Goal: Task Accomplishment & Management: Use online tool/utility

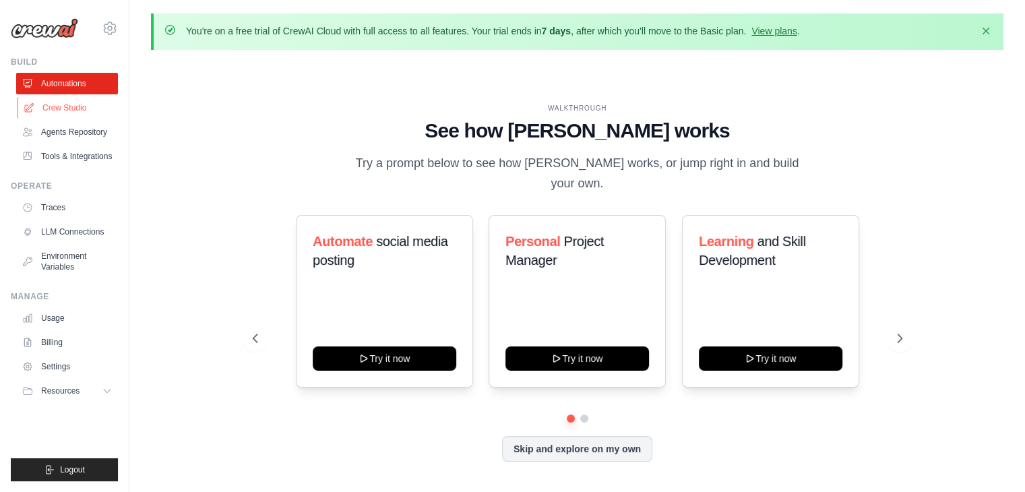
click at [71, 109] on link "Crew Studio" at bounding box center [69, 108] width 102 height 22
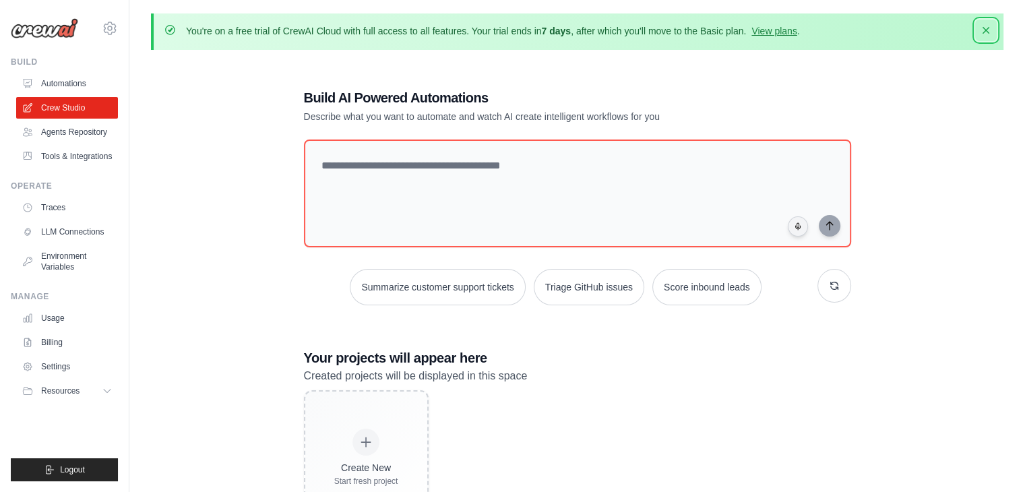
click at [988, 33] on icon "button" at bounding box center [985, 30] width 13 height 13
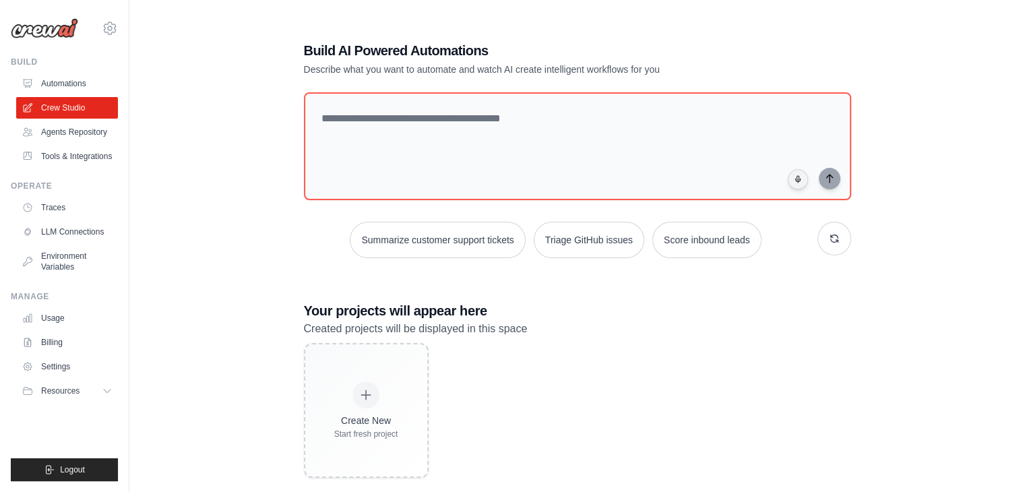
click at [27, 32] on img at bounding box center [44, 28] width 67 height 20
click at [53, 82] on link "Automations" at bounding box center [69, 84] width 102 height 22
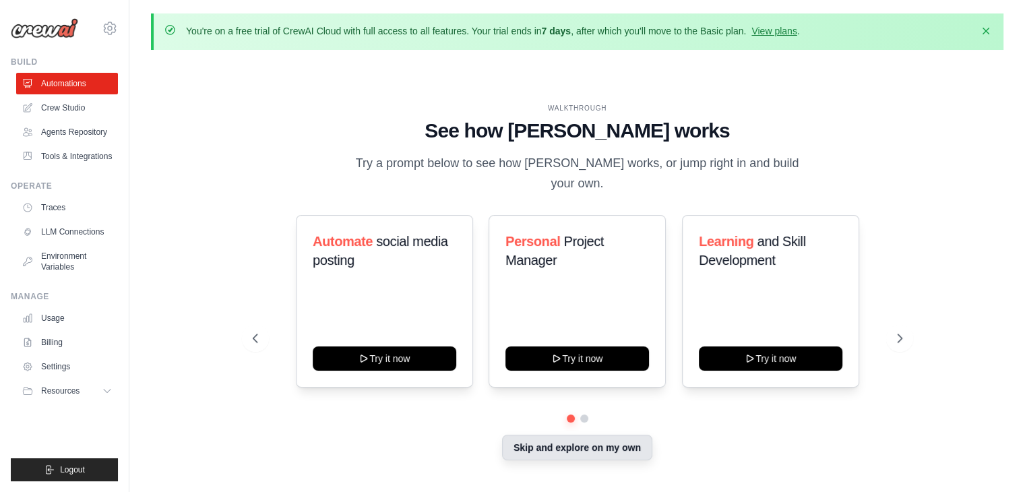
click at [555, 437] on button "Skip and explore on my own" at bounding box center [577, 448] width 150 height 26
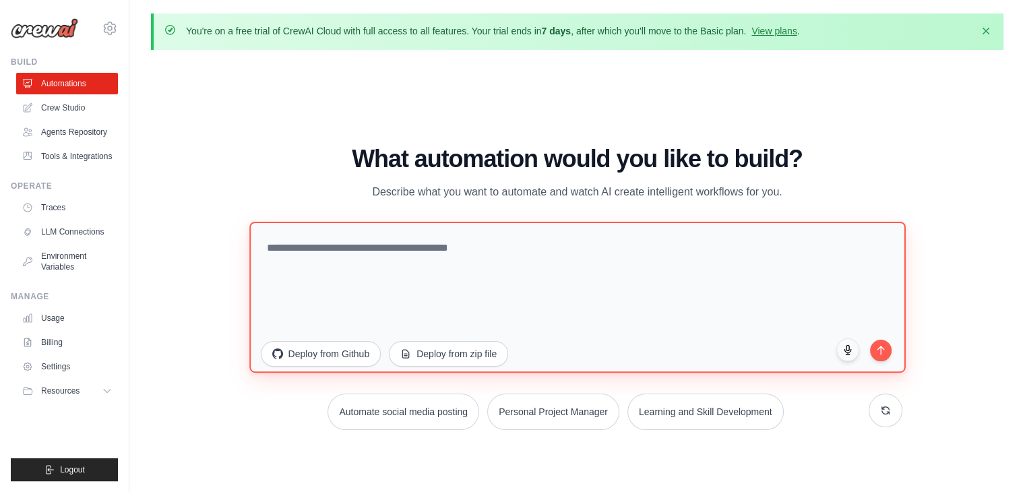
click at [585, 274] on textarea at bounding box center [577, 297] width 657 height 151
